Goal: Find specific page/section: Find specific page/section

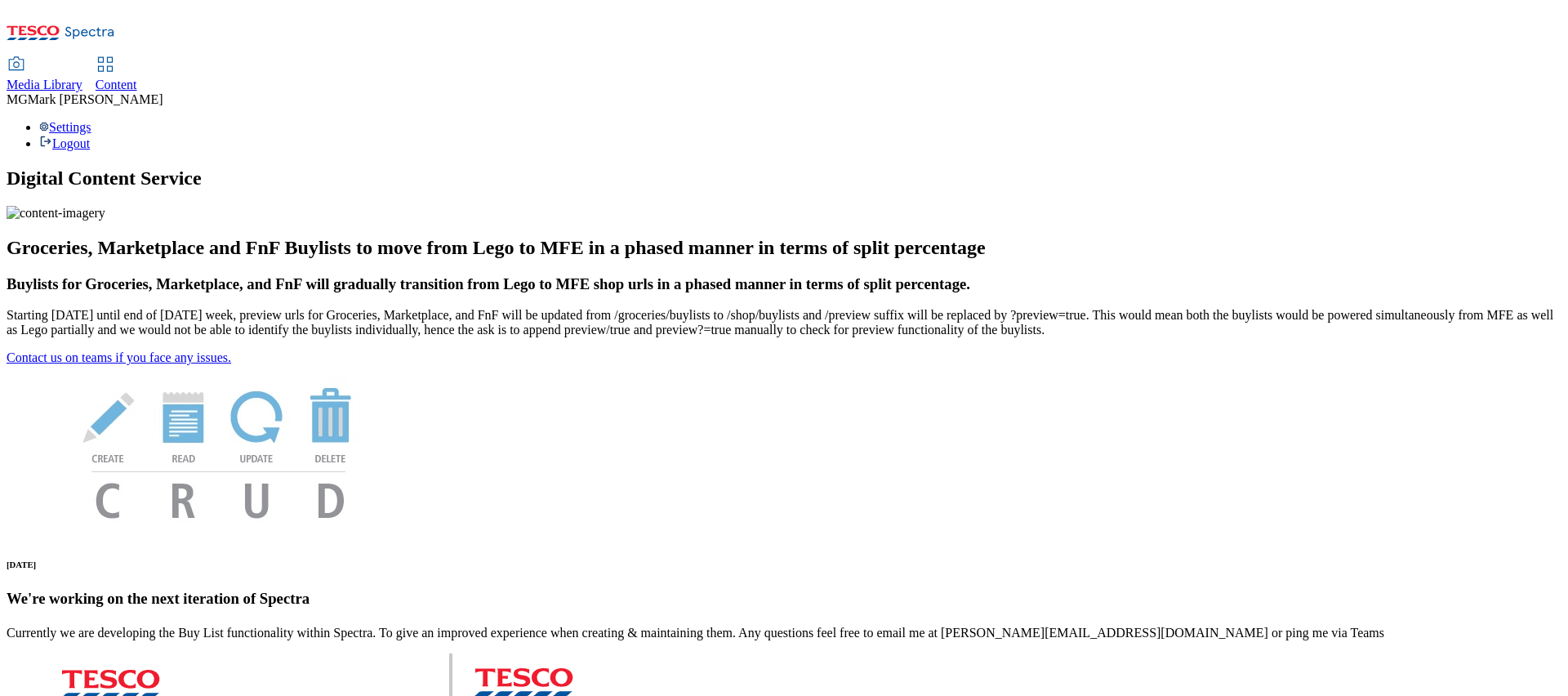
click at [82, 77] on div "Media Library" at bounding box center [45, 84] width 76 height 15
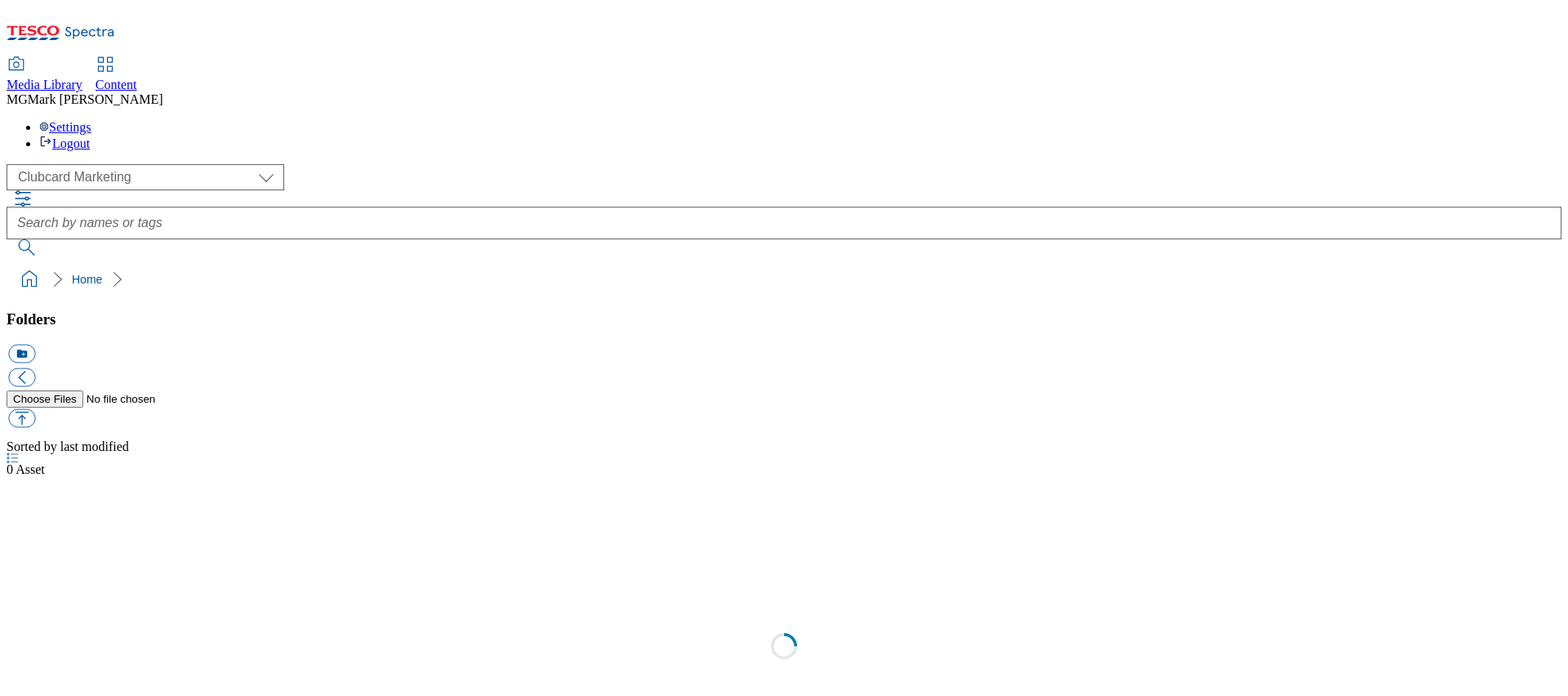
scroll to position [1, 0]
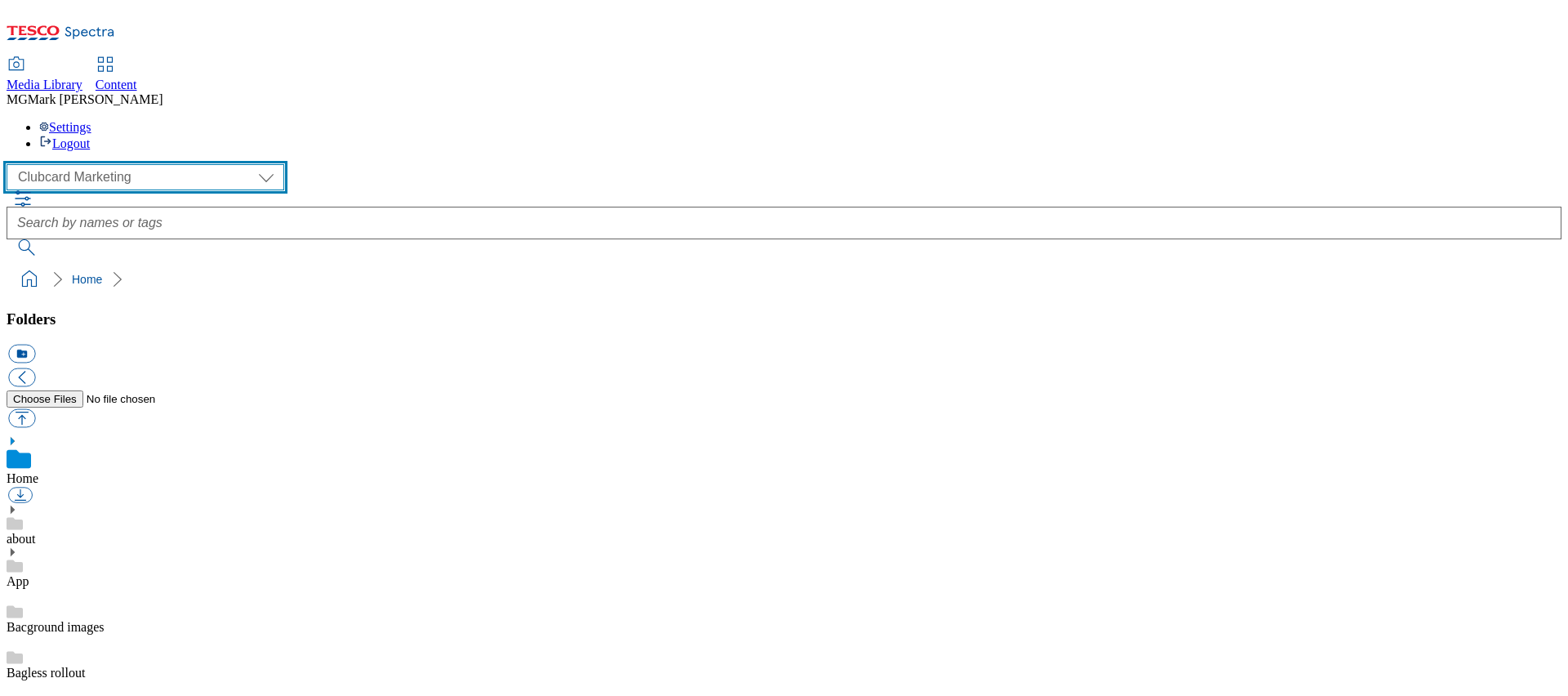
click at [95, 164] on select "Clubcard Marketing Dotcom UK FnF Stores GHS Marketing UK GHS Product UK GHS ROI…" at bounding box center [145, 177] width 278 height 26
select select "flare-ghs-mktg"
click at [11, 164] on select "Clubcard Marketing Dotcom UK FnF Stores GHS Marketing UK GHS Product UK GHS ROI…" at bounding box center [145, 177] width 278 height 26
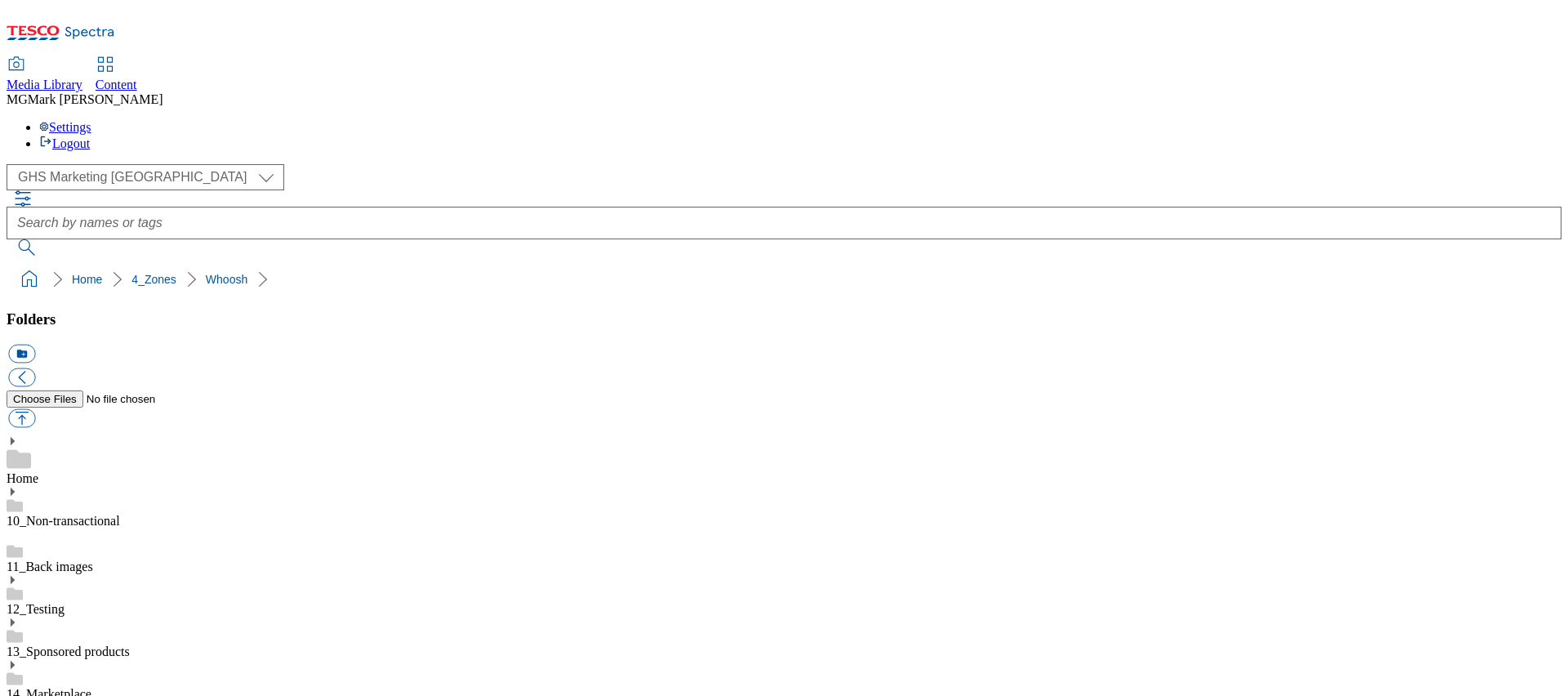
click at [137, 77] on span "Content" at bounding box center [116, 84] width 41 height 14
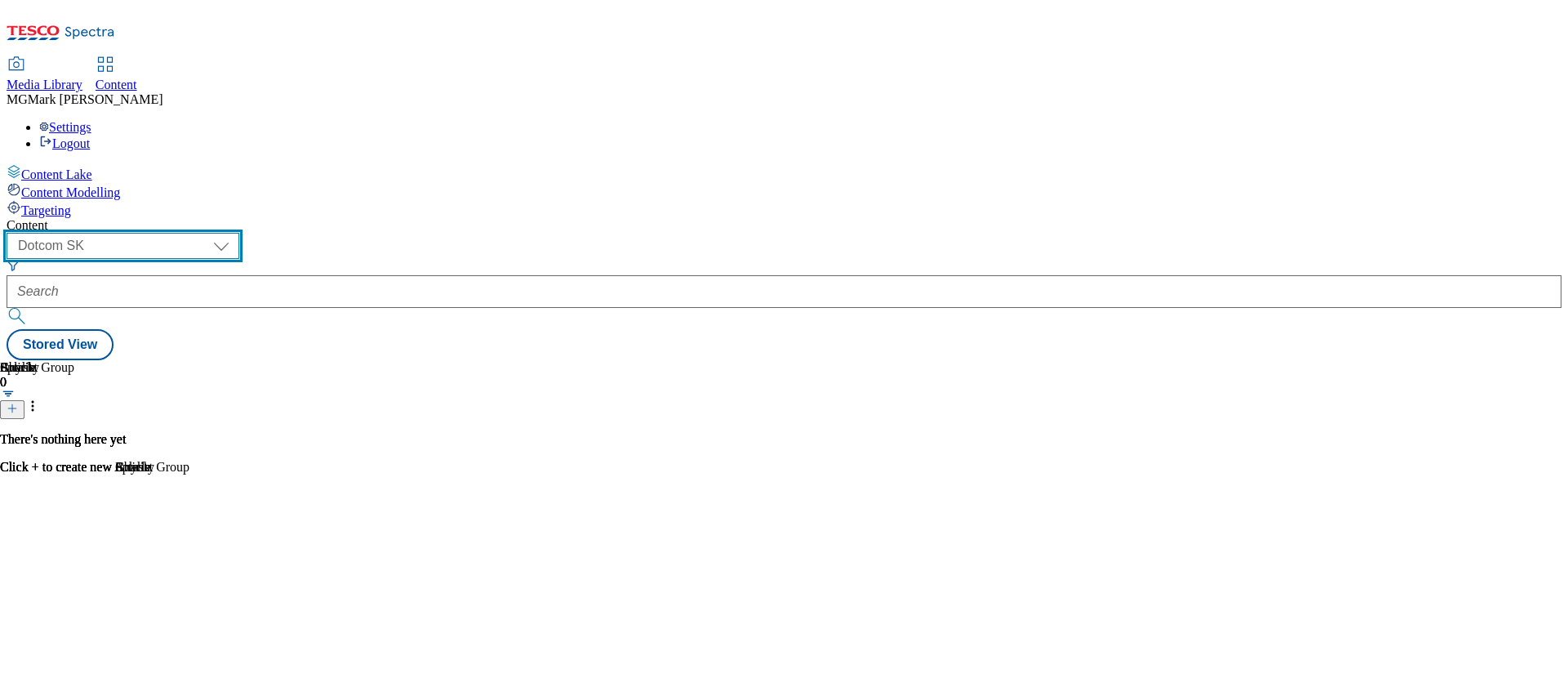
click at [239, 233] on select "Dotcom CZ Dotcom SK ghs-roi ghs-uk Phones UK" at bounding box center [123, 246] width 233 height 26
select select "ghs-uk"
click at [212, 233] on select "Dotcom CZ Dotcom SK ghs-roi ghs-uk Phones UK" at bounding box center [123, 246] width 233 height 26
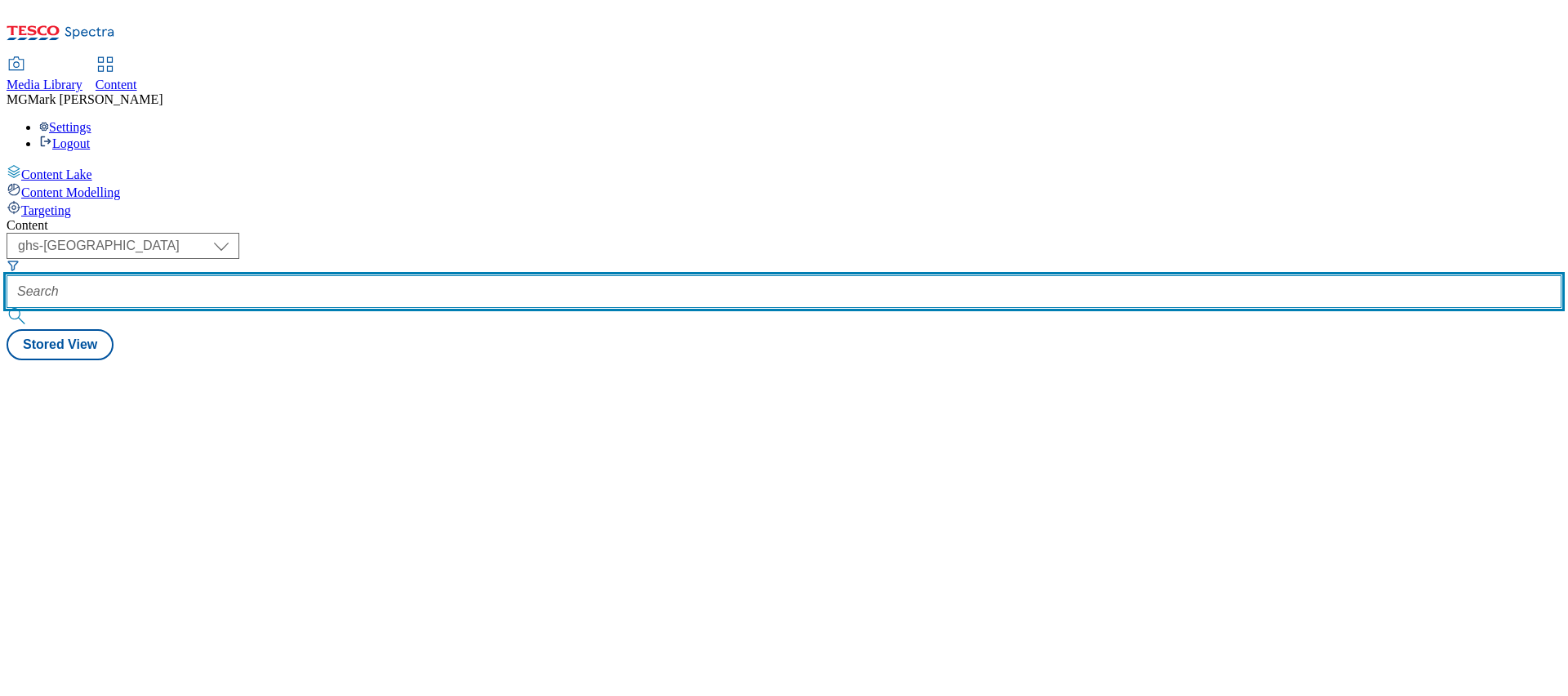
click at [425, 275] on input "text" at bounding box center [784, 291] width 1554 height 33
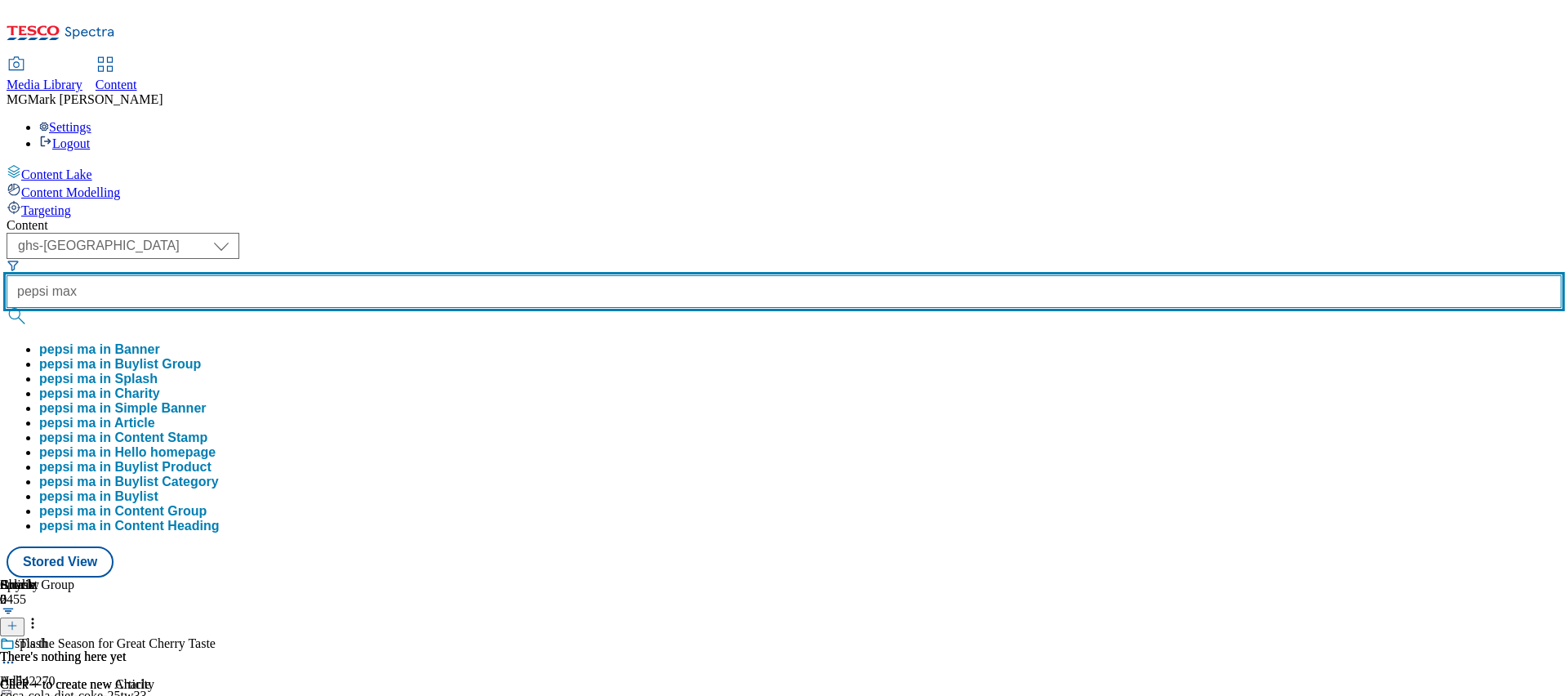
click at [7, 308] on button "submit" at bounding box center [18, 315] width 23 height 16
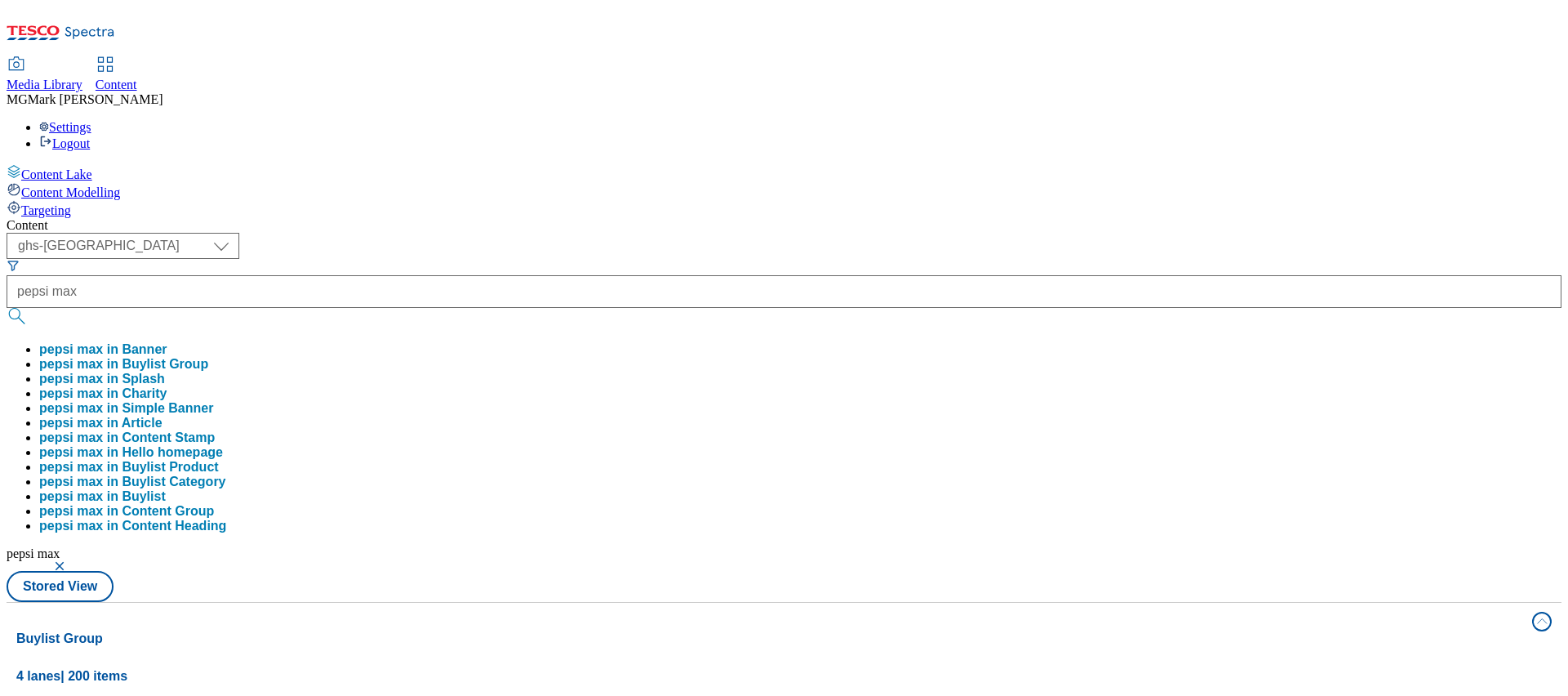
click at [685, 233] on div "( optional ) Dotcom CZ Dotcom SK ghs-roi ghs-uk Phones UK ghs-uk pepsi max peps…" at bounding box center [784, 418] width 1554 height 369
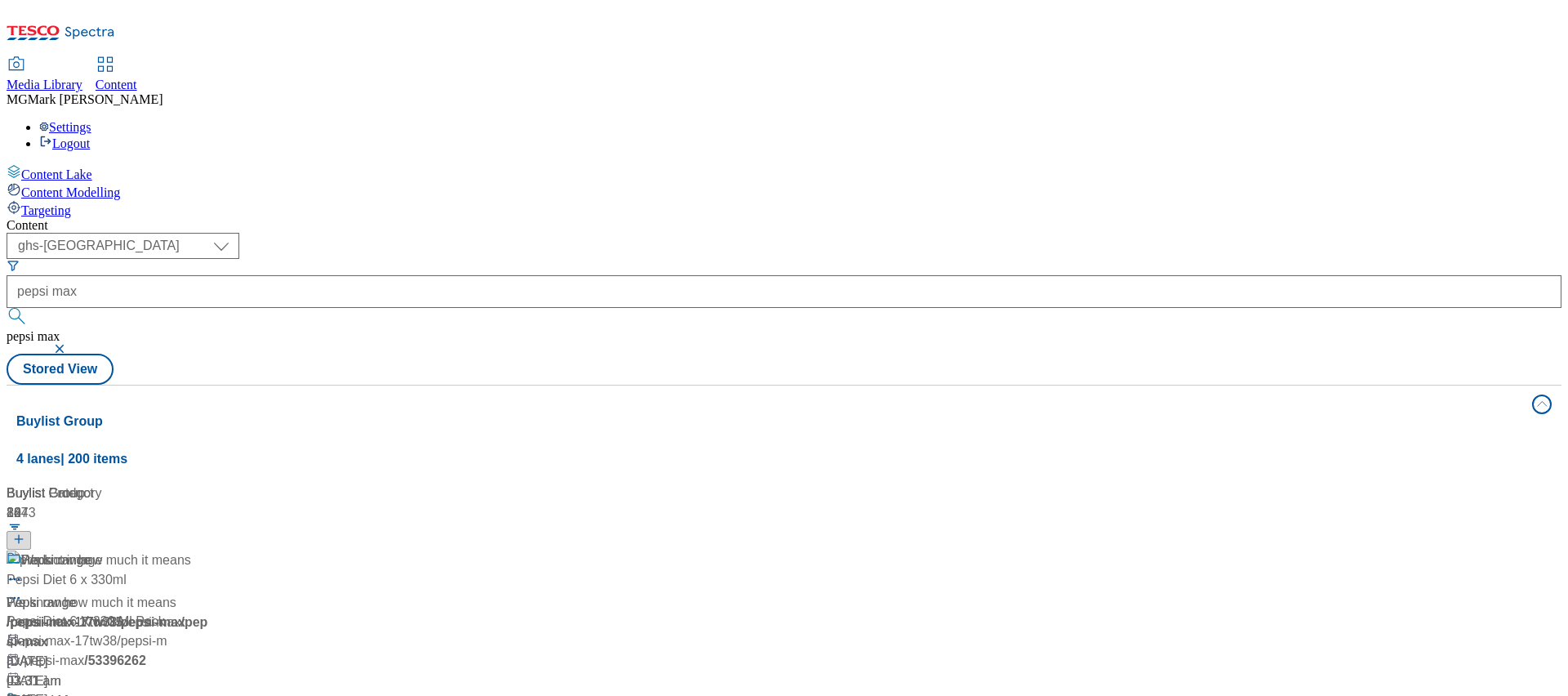
scroll to position [853, 0]
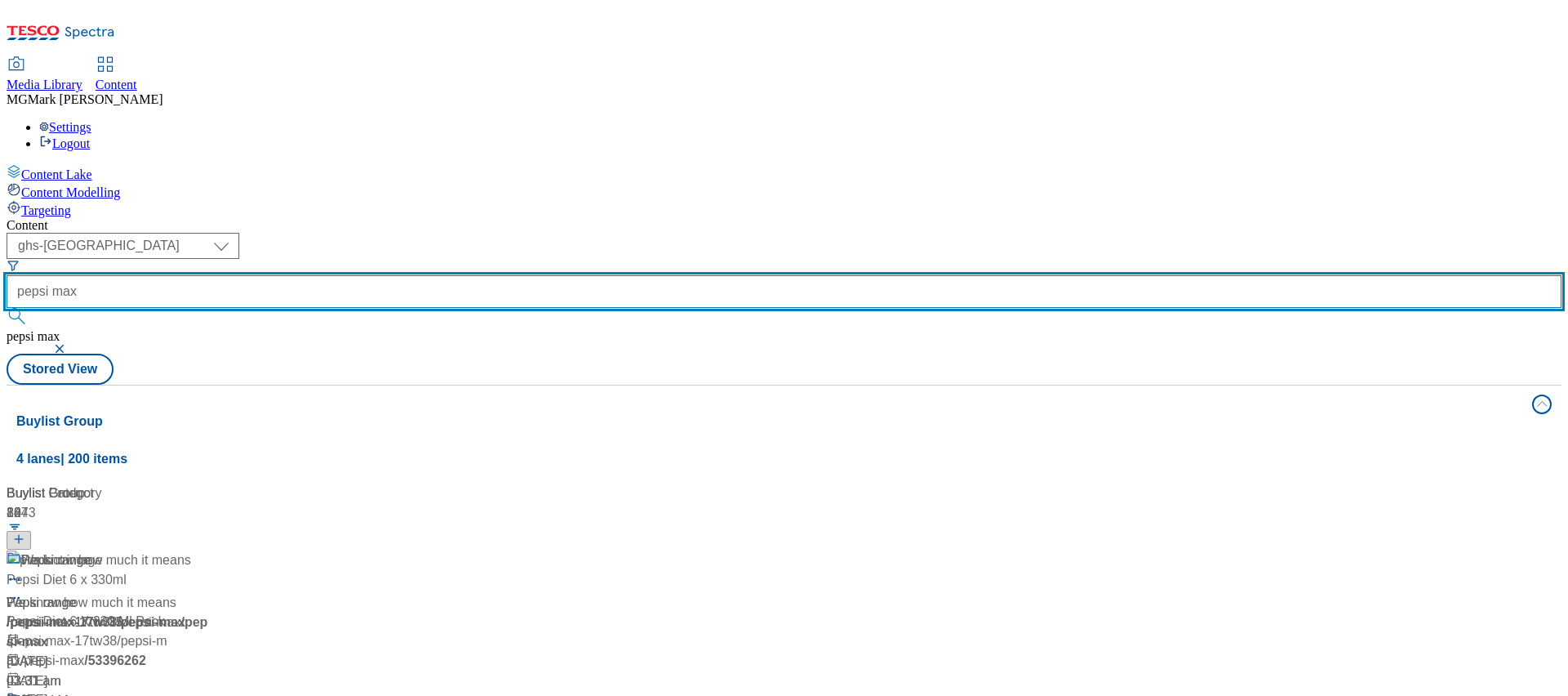
click at [413, 275] on input "pepsi max" at bounding box center [784, 291] width 1554 height 33
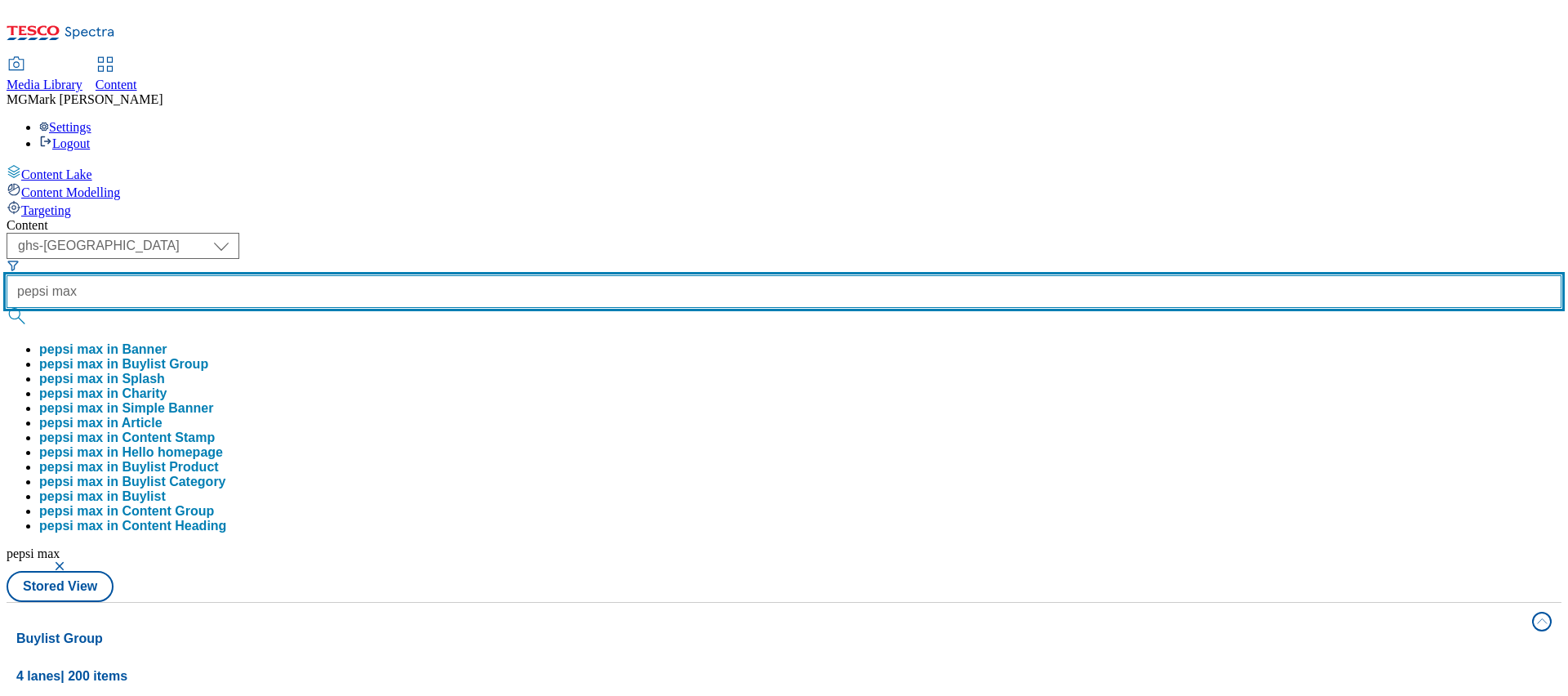
click at [413, 275] on input "pepsi max" at bounding box center [784, 291] width 1554 height 33
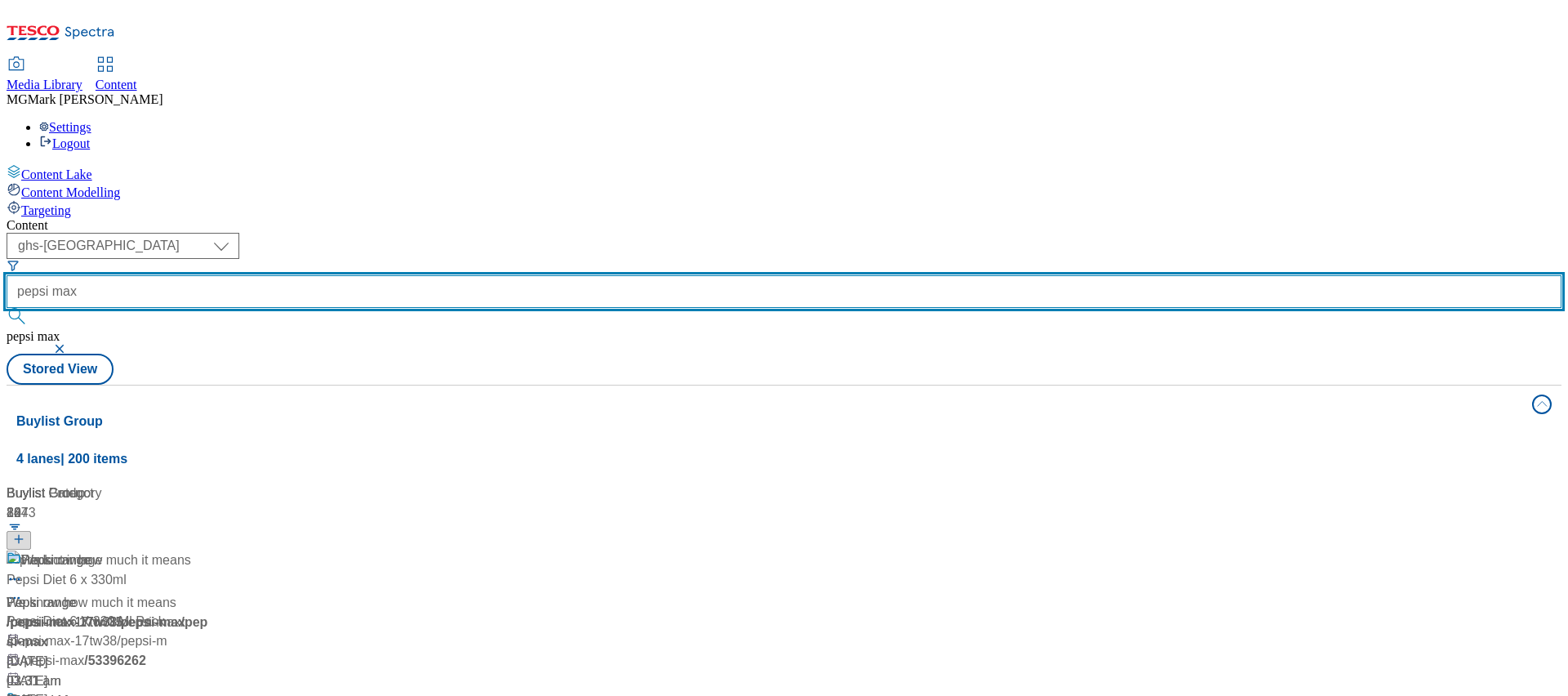
click at [413, 275] on input "pepsi max" at bounding box center [784, 291] width 1554 height 33
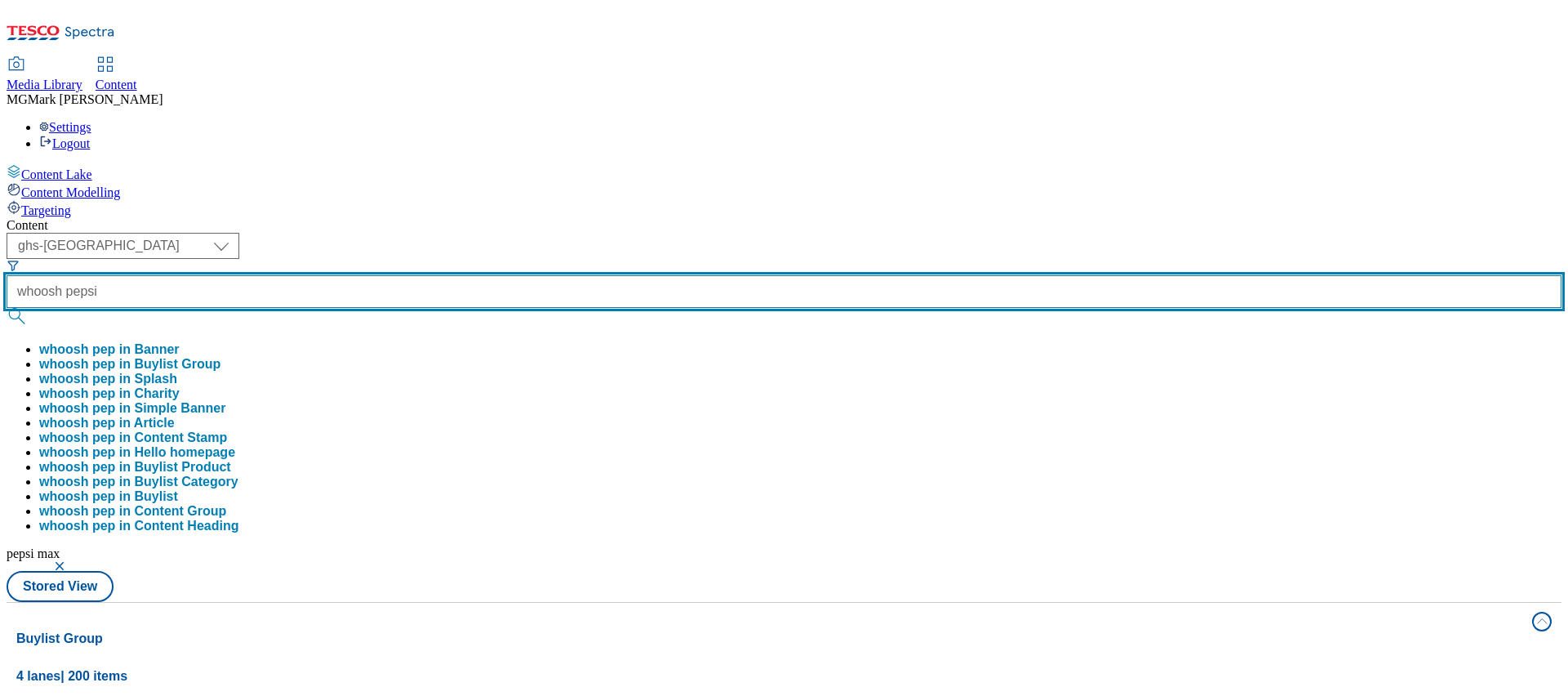
type input "whoosh pepsi"
click at [7, 308] on button "submit" at bounding box center [18, 315] width 23 height 16
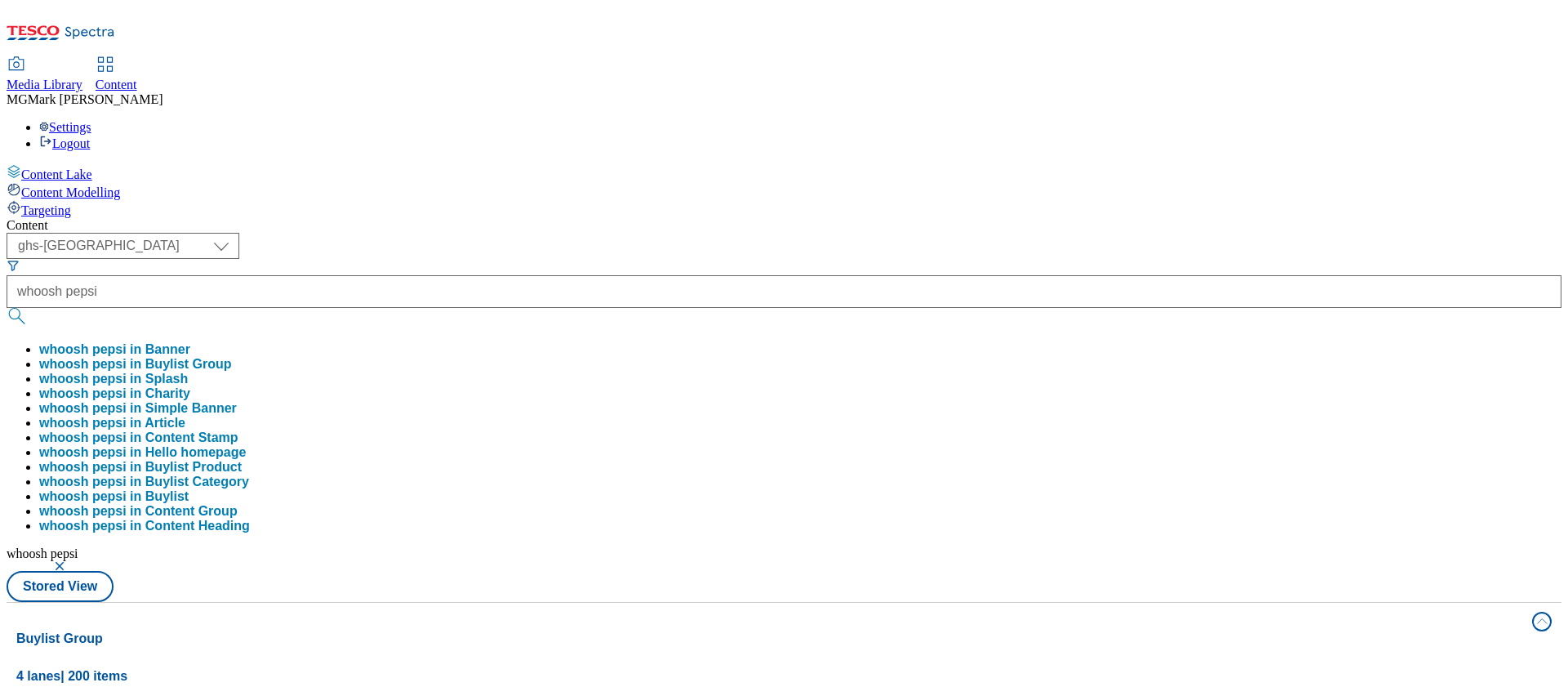
click at [749, 233] on div "( optional ) Dotcom CZ Dotcom SK ghs-roi ghs-uk Phones UK ghs-uk whoosh pepsi w…" at bounding box center [784, 418] width 1554 height 369
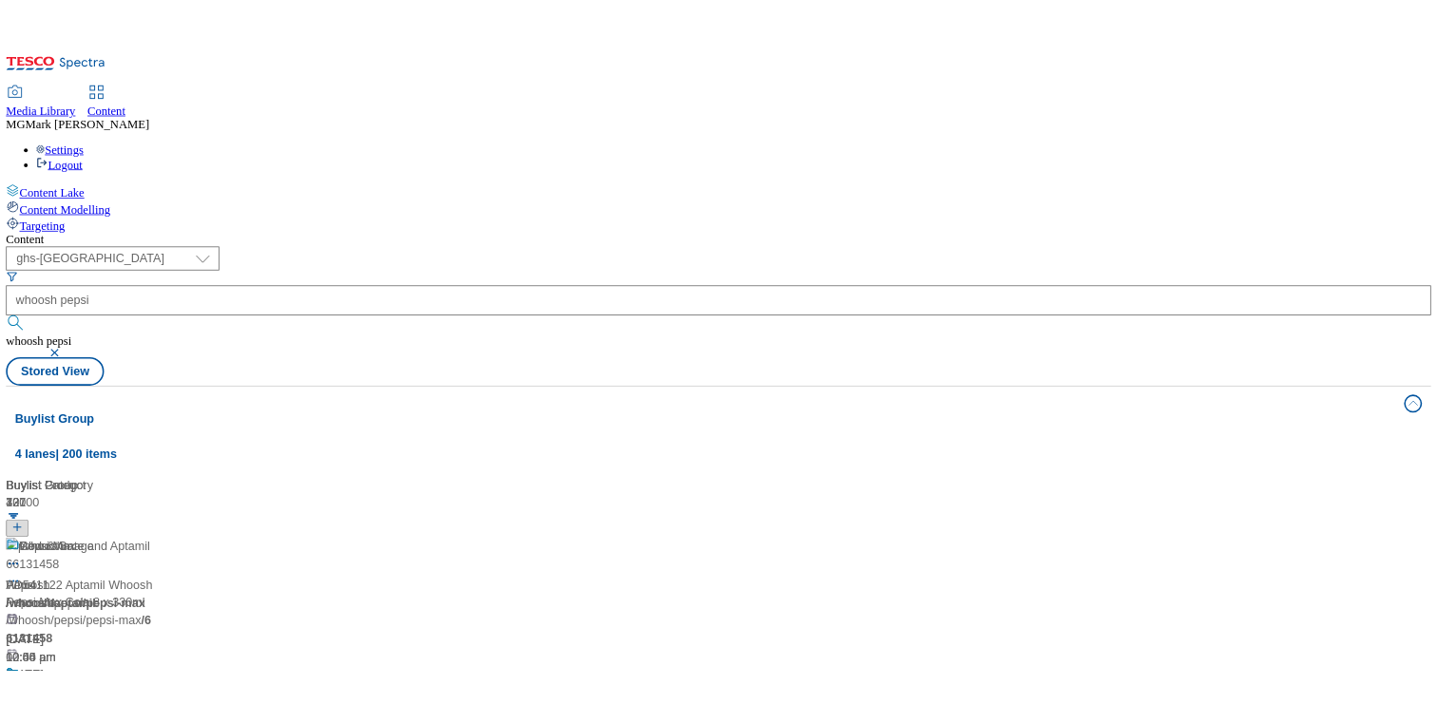
scroll to position [149, 0]
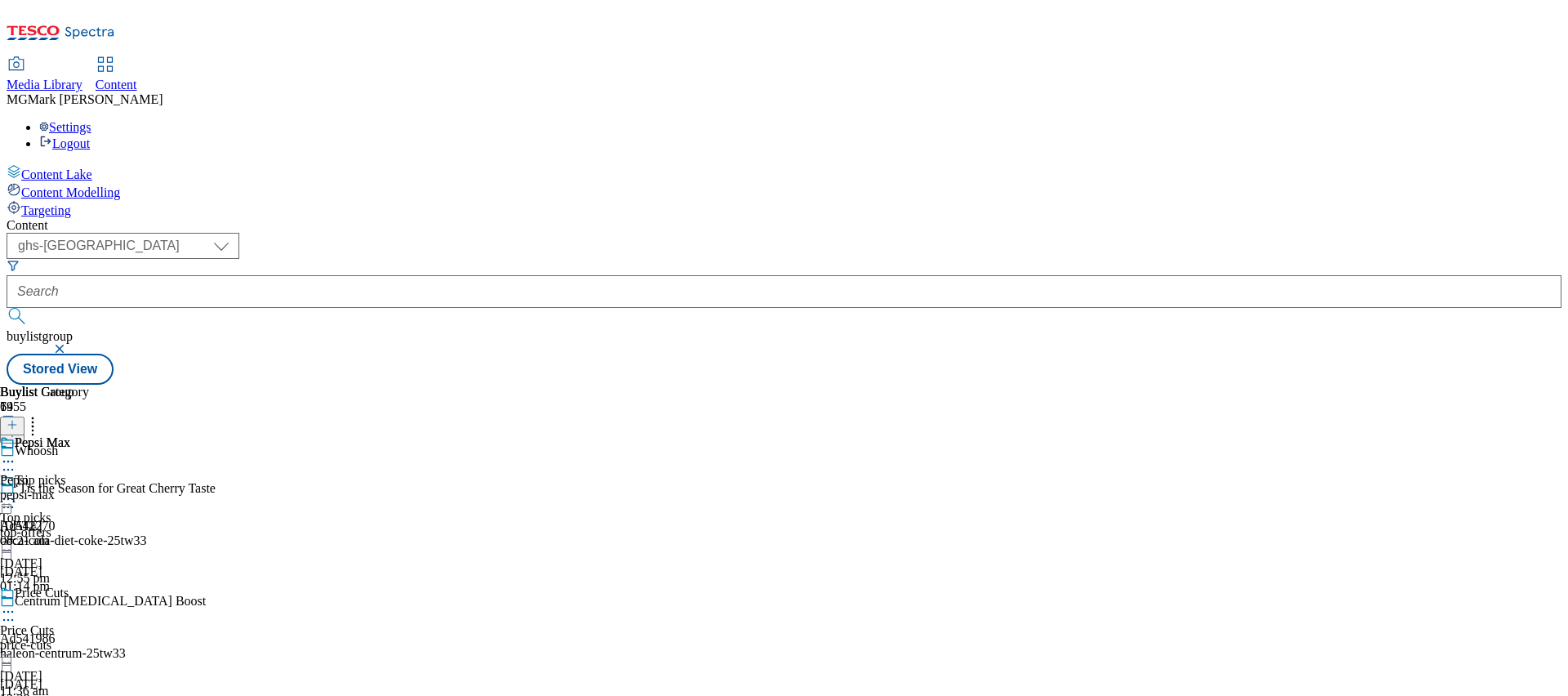
click at [16, 453] on icon at bounding box center [8, 461] width 16 height 16
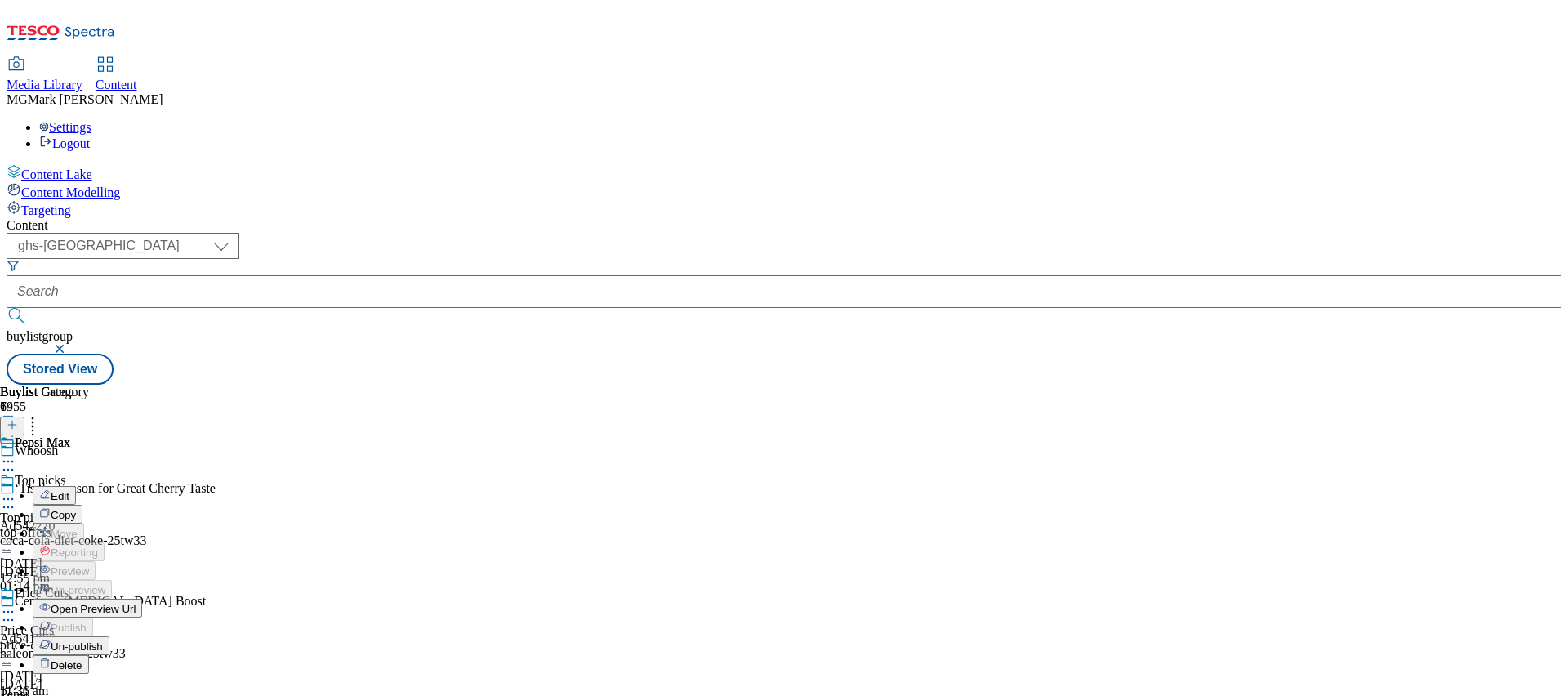
click at [136, 602] on span "Open Preview Url" at bounding box center [93, 608] width 85 height 12
